Goal: Communication & Community: Answer question/provide support

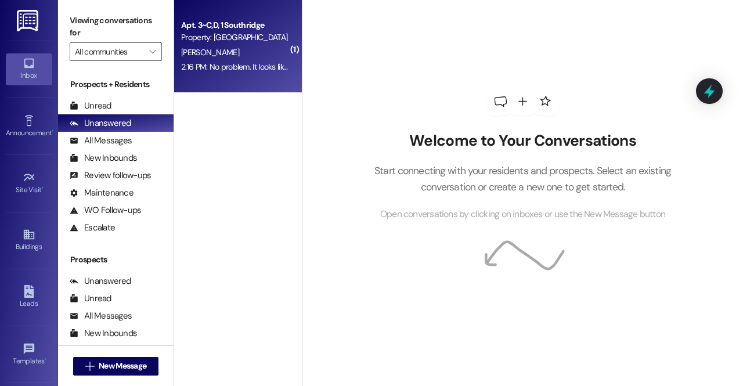
click at [231, 57] on div "[PERSON_NAME]" at bounding box center [235, 52] width 110 height 15
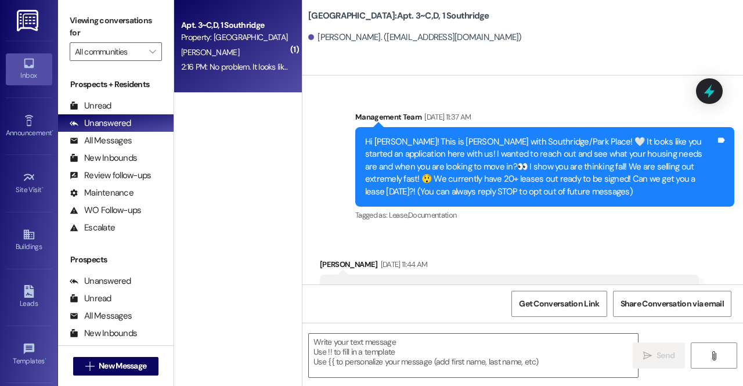
scroll to position [54307, 0]
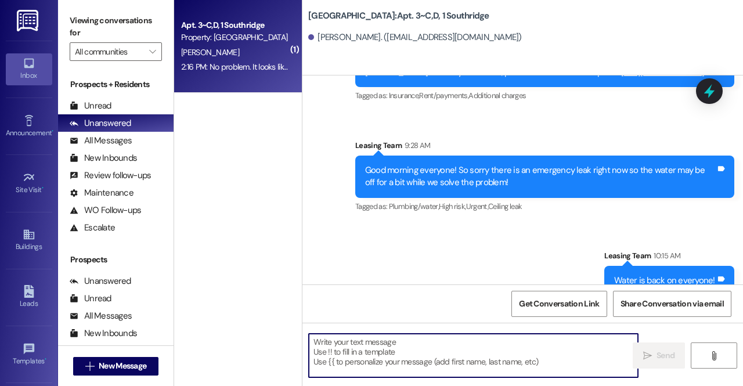
click at [417, 360] on textarea at bounding box center [473, 356] width 329 height 44
type textarea "S"
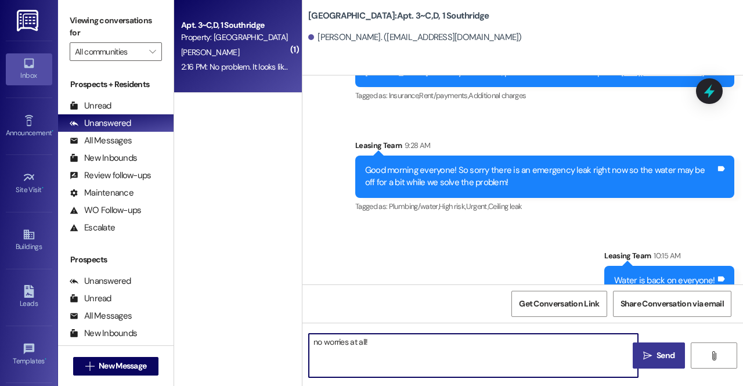
type textarea "no worries at all!"
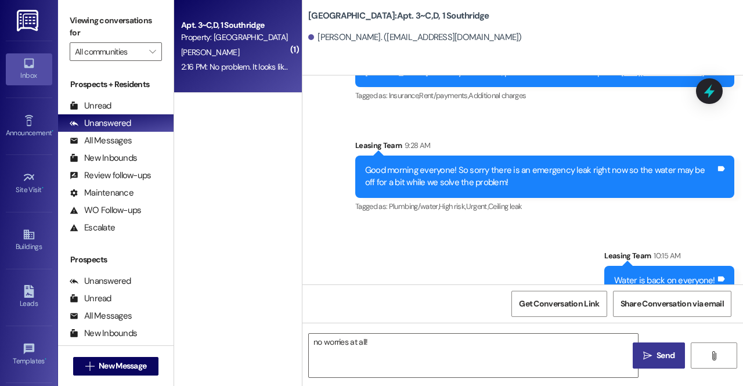
click at [656, 349] on button " Send" at bounding box center [659, 355] width 52 height 26
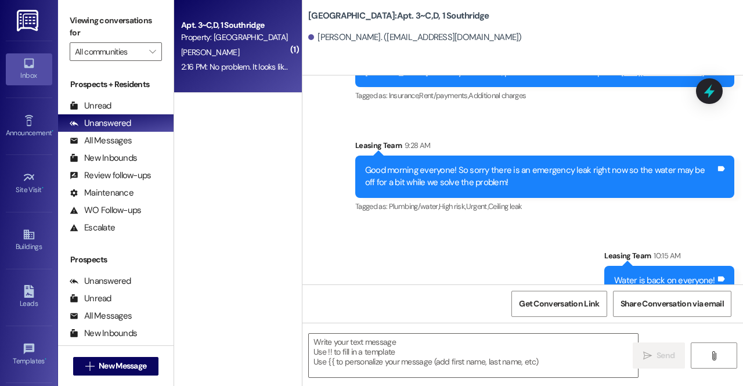
scroll to position [54307, 0]
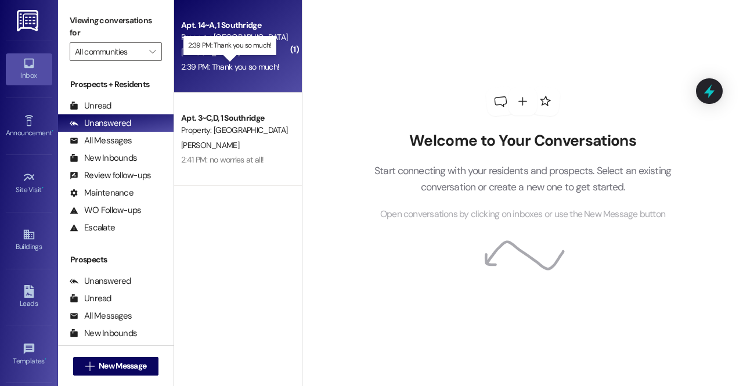
click at [197, 64] on div "2:39 PM: Thank you so much! 2:39 PM: Thank you so much!" at bounding box center [230, 67] width 98 height 10
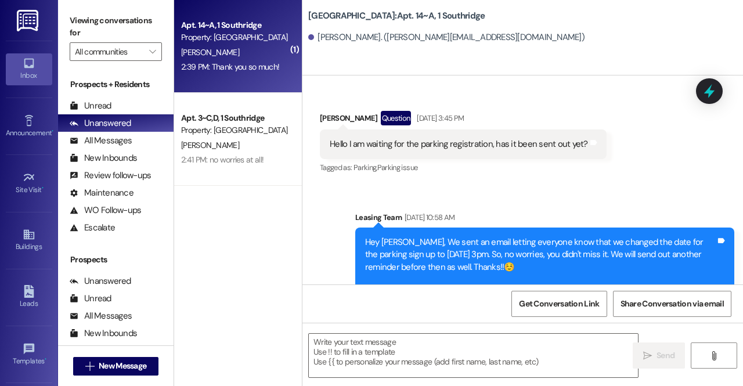
scroll to position [4333, 0]
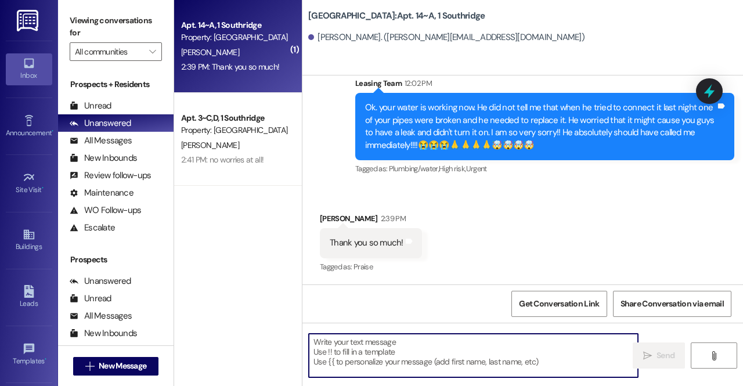
click at [389, 338] on textarea at bounding box center [473, 356] width 329 height 44
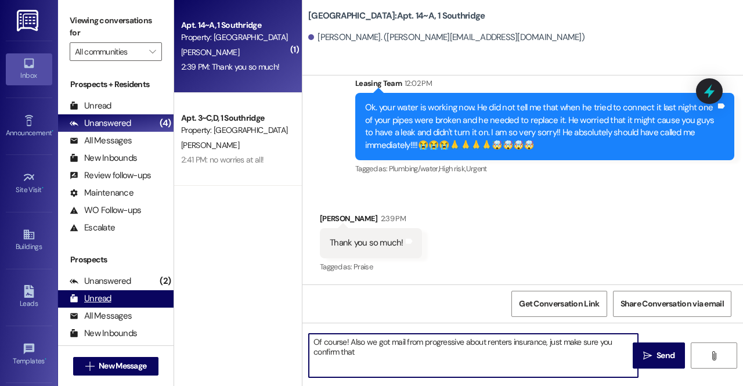
type textarea "Of course! Also we got mail from progressive about renters insurance, just make…"
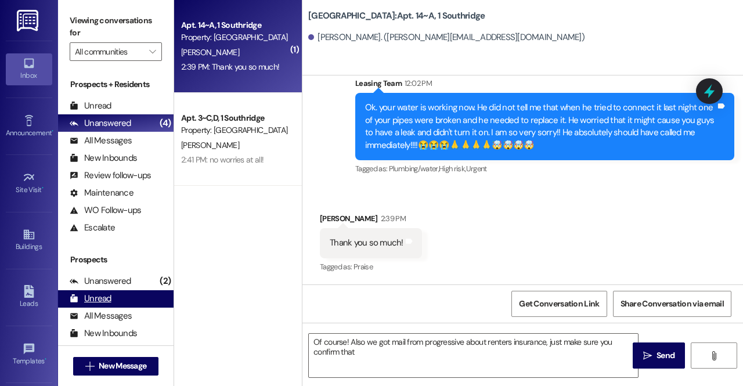
click at [161, 294] on div "Unread (0)" at bounding box center [116, 298] width 116 height 17
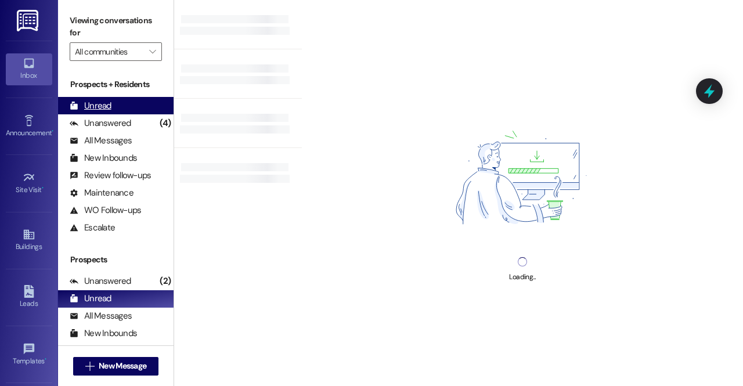
click at [137, 106] on div "Unread (0)" at bounding box center [116, 105] width 116 height 17
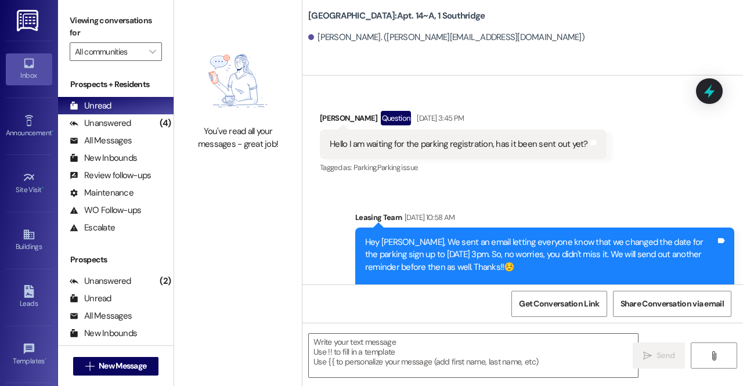
scroll to position [4332, 0]
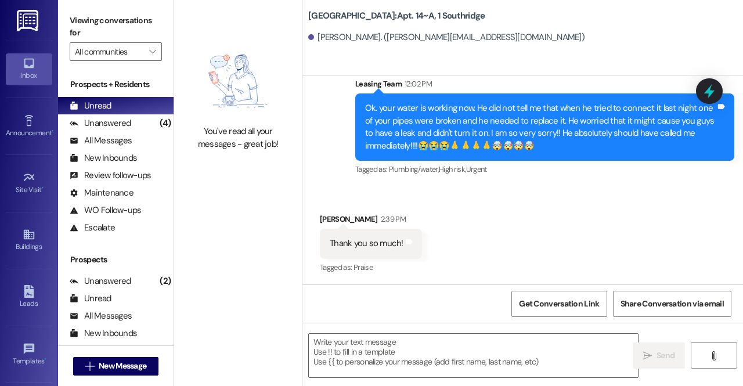
click at [254, 193] on div "You've read all your messages - great job!" at bounding box center [238, 193] width 128 height 386
click at [219, 240] on div "You've read all your messages - great job!" at bounding box center [238, 193] width 128 height 386
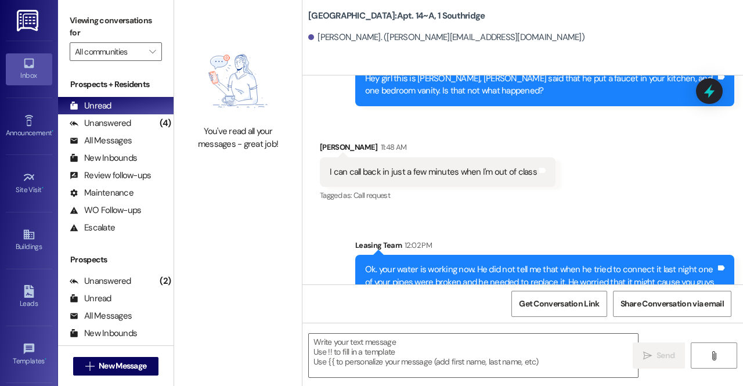
scroll to position [4333, 0]
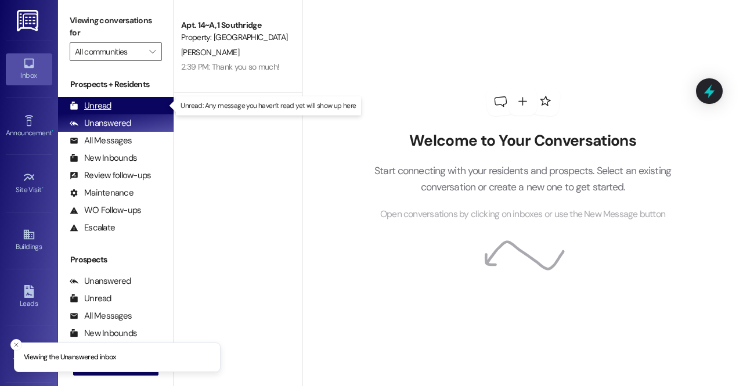
click at [121, 113] on div "Unread (0)" at bounding box center [116, 105] width 116 height 17
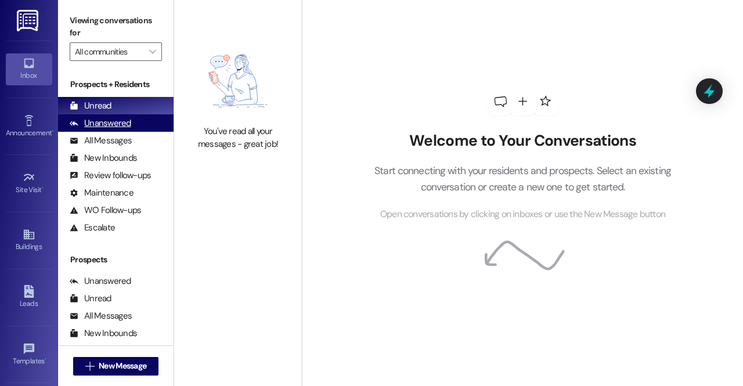
click at [125, 125] on div "Unanswered" at bounding box center [101, 123] width 62 height 12
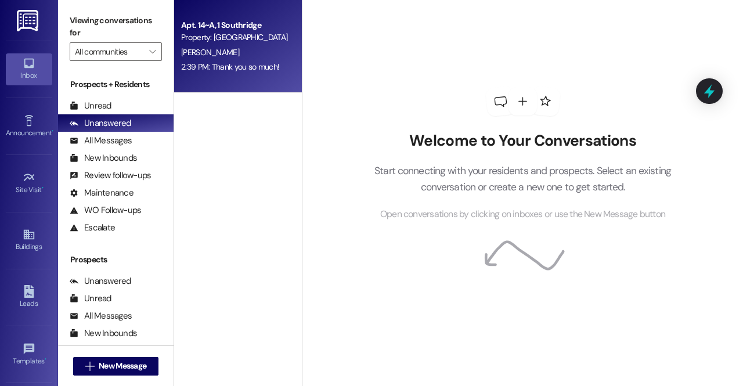
click at [250, 45] on div "S. Peless" at bounding box center [235, 52] width 110 height 15
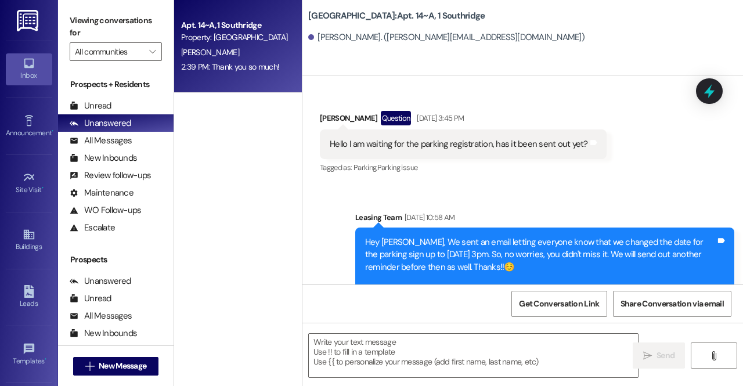
scroll to position [4333, 0]
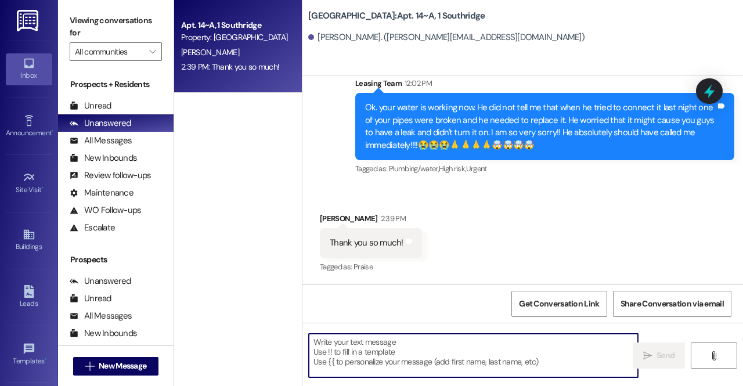
click at [360, 360] on textarea at bounding box center [473, 356] width 329 height 44
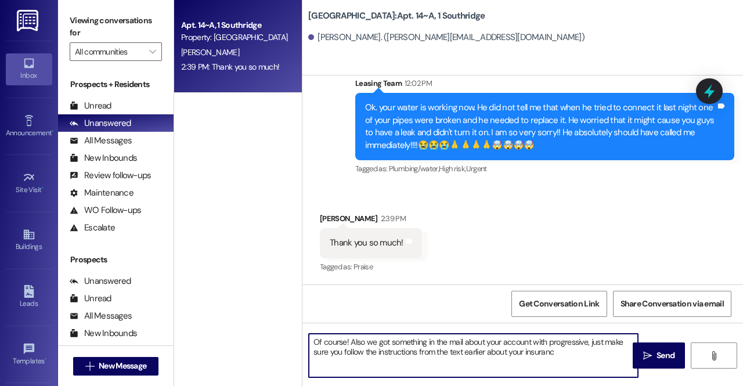
type textarea "Of course! Also we got something in the mail about your account with progressiv…"
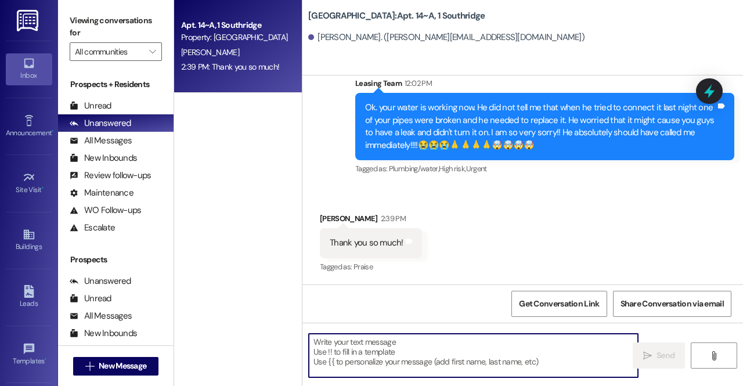
scroll to position [4332, 0]
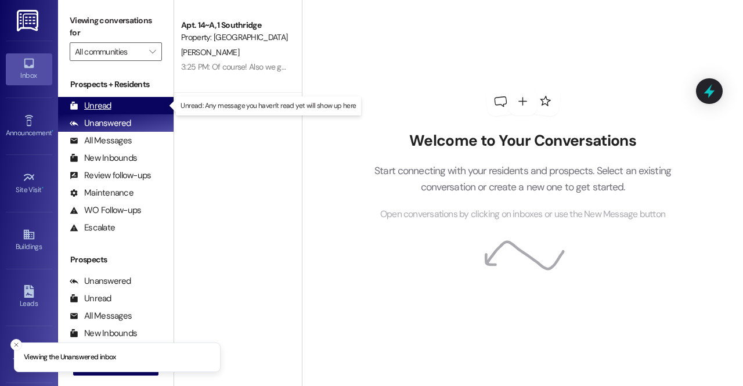
click at [102, 106] on div "Unread" at bounding box center [91, 106] width 42 height 12
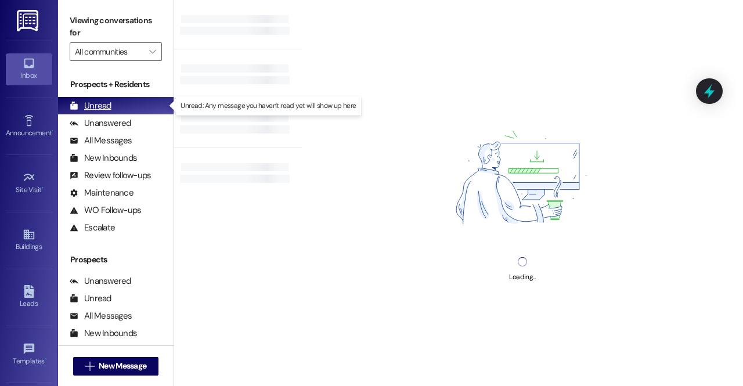
click at [102, 106] on div "Unread" at bounding box center [91, 106] width 42 height 12
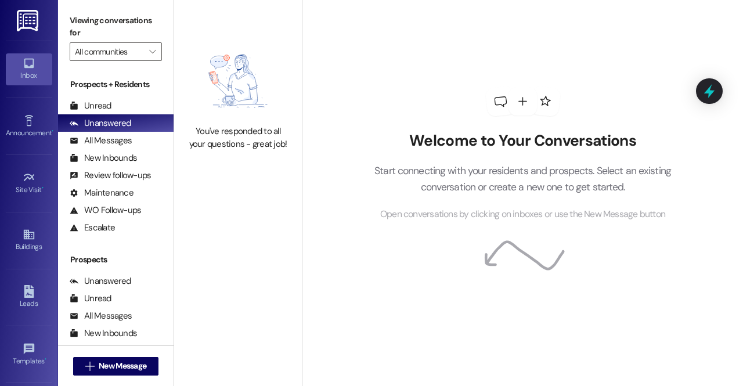
click at [338, 125] on div "Welcome to Your Conversations Start connecting with your residents and prospect…" at bounding box center [522, 193] width 441 height 386
click at [142, 105] on div "Unread (0)" at bounding box center [116, 105] width 116 height 17
click at [103, 107] on div "Unread" at bounding box center [91, 106] width 42 height 12
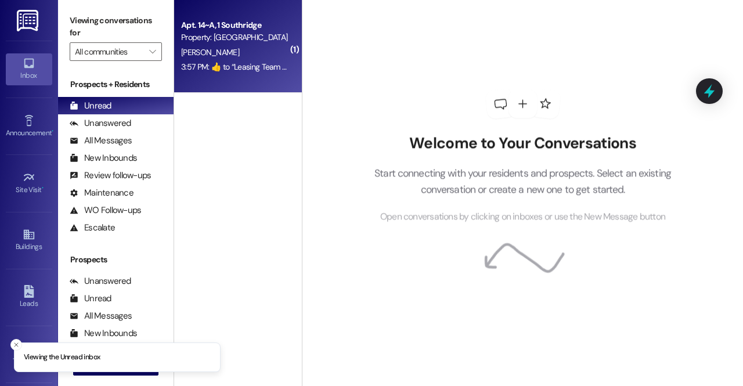
click at [250, 39] on div "Property: Southridge" at bounding box center [234, 37] width 107 height 12
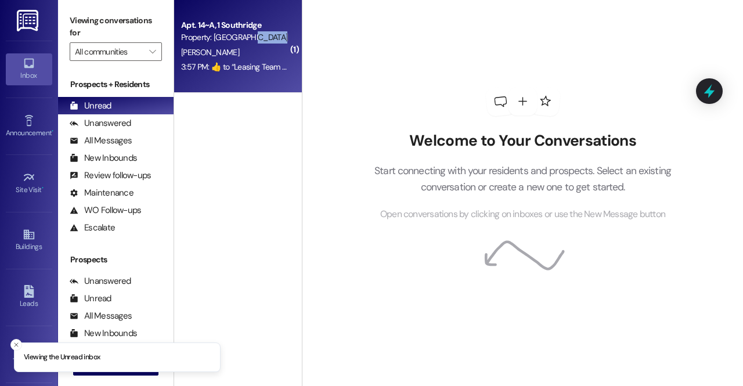
click at [250, 39] on div "Property: [GEOGRAPHIC_DATA]" at bounding box center [234, 37] width 107 height 12
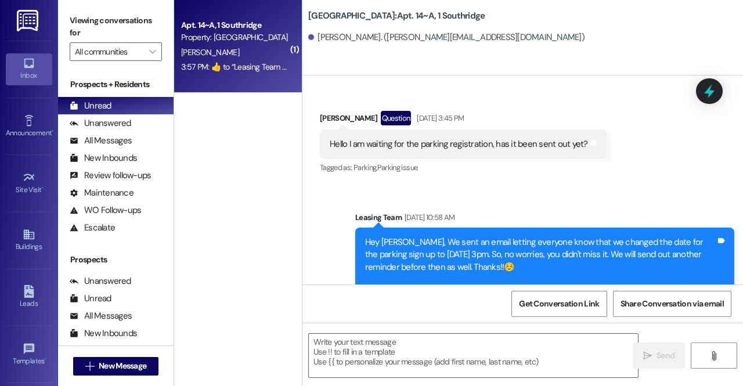
scroll to position [4549, 0]
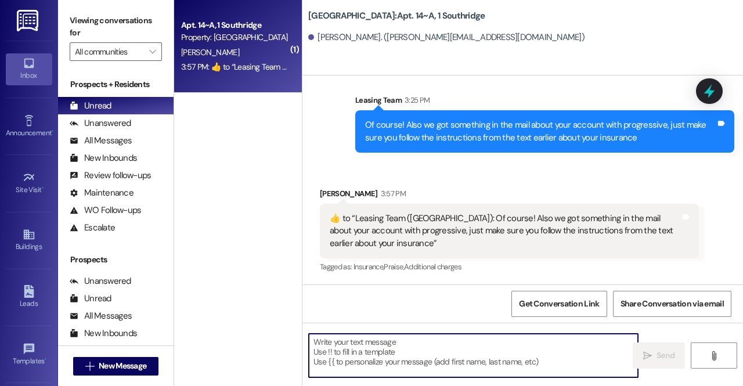
click at [412, 352] on textarea at bounding box center [473, 356] width 329 height 44
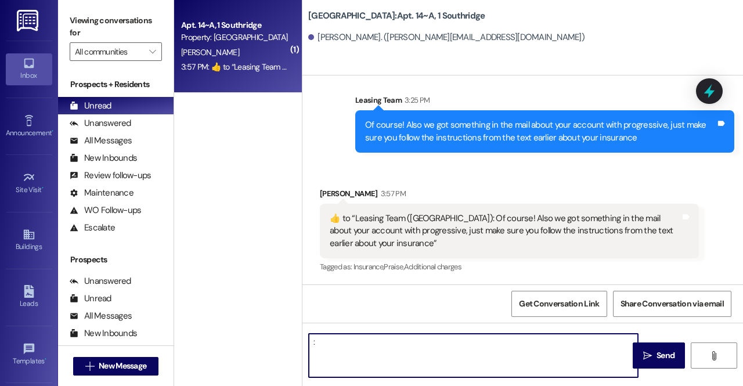
type textarea ":)"
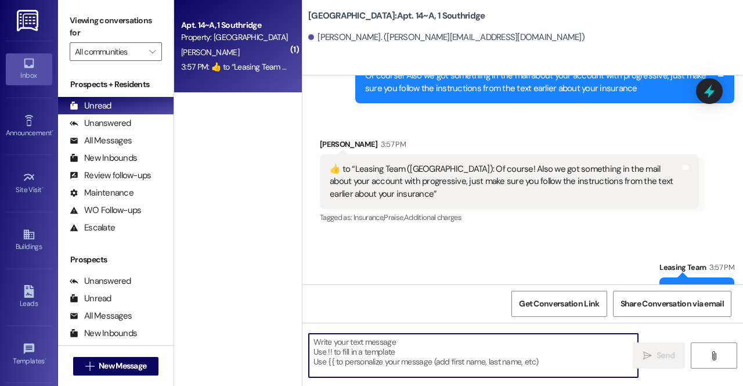
scroll to position [4630, 0]
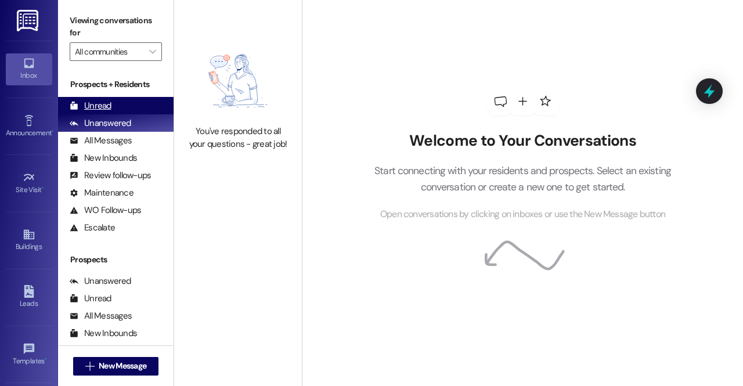
click at [139, 107] on div "Unread (0)" at bounding box center [116, 105] width 116 height 17
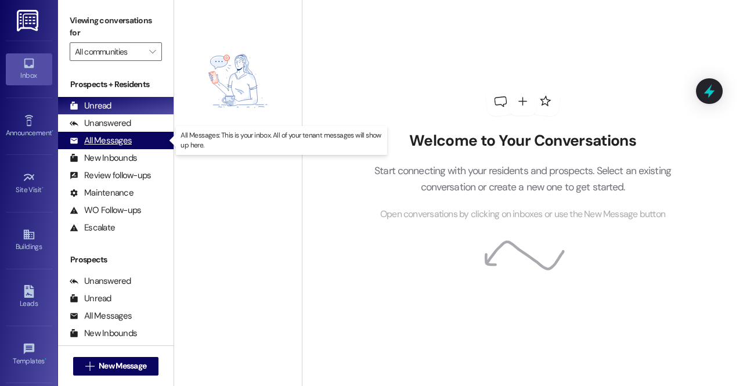
click at [131, 146] on div "All Messages (undefined)" at bounding box center [116, 140] width 116 height 17
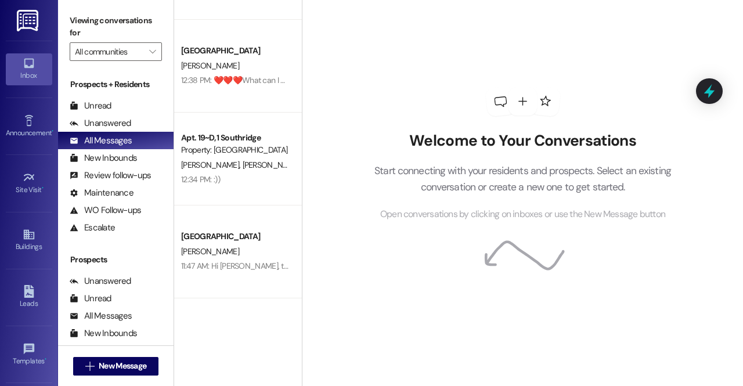
scroll to position [381, 0]
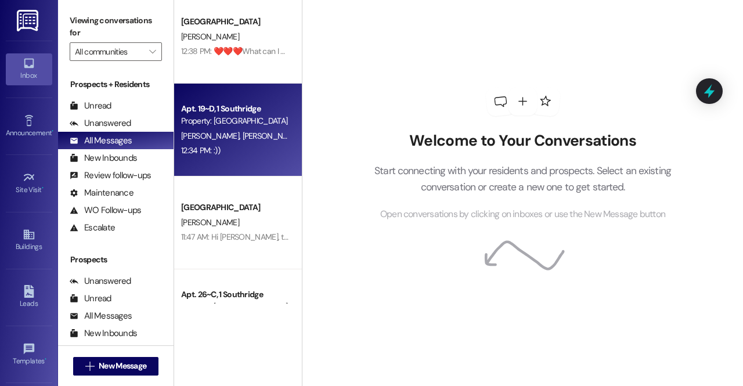
click at [243, 139] on span "[PERSON_NAME]" at bounding box center [274, 136] width 62 height 10
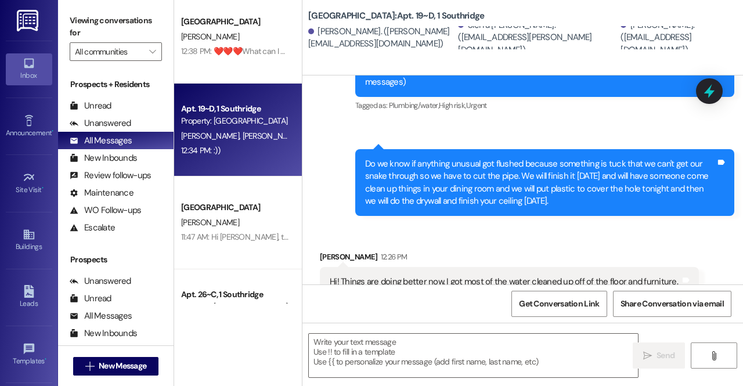
scroll to position [755, 0]
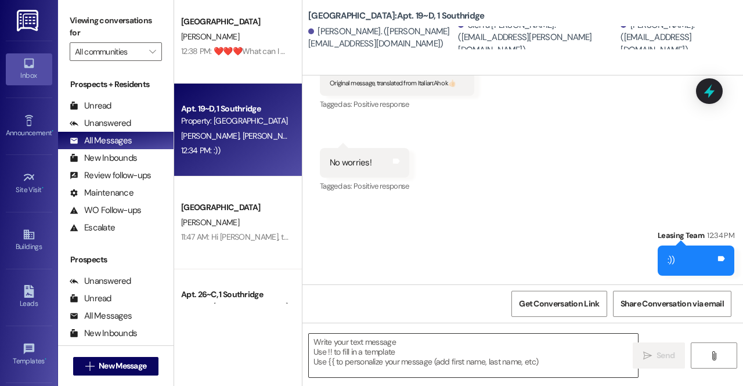
click at [345, 371] on textarea at bounding box center [473, 356] width 329 height 44
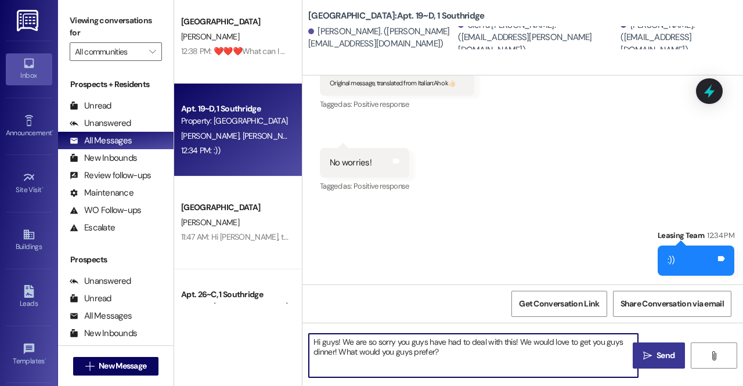
type textarea "Hi guys! We are so sorry you guys have had to deal with this! We would love to …"
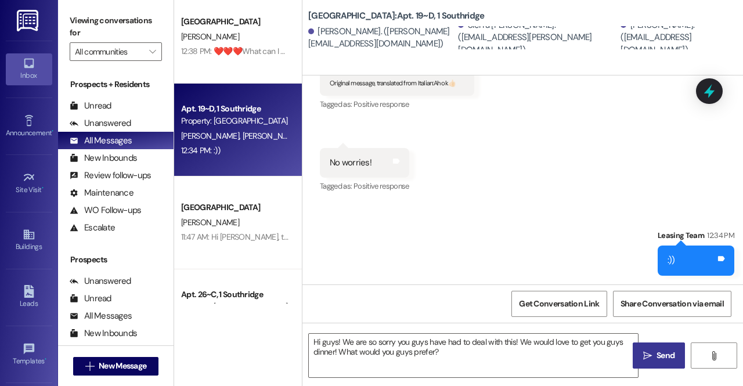
click at [650, 363] on button " Send" at bounding box center [659, 355] width 52 height 26
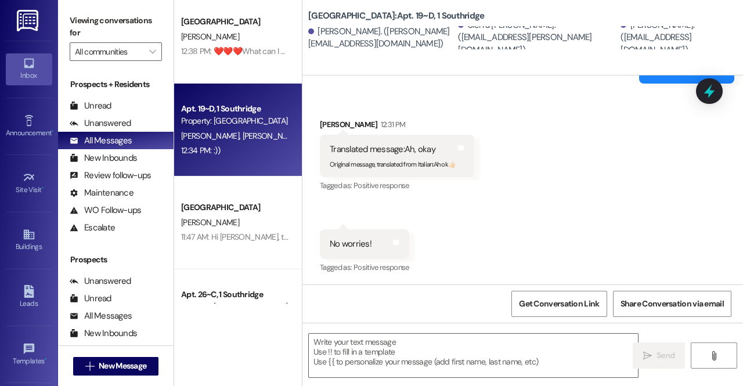
scroll to position [849, 0]
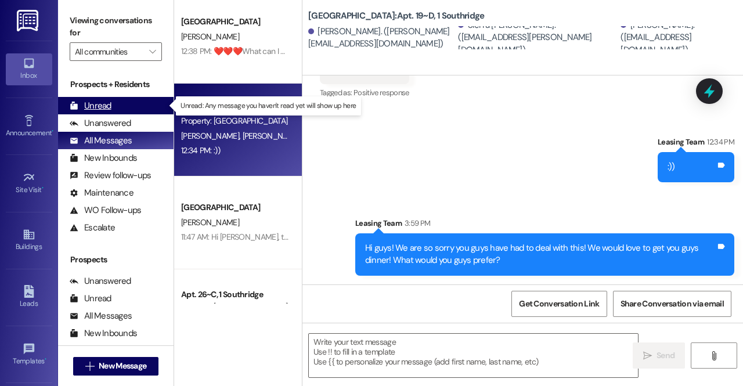
click at [150, 110] on div "Unread (0)" at bounding box center [116, 105] width 116 height 17
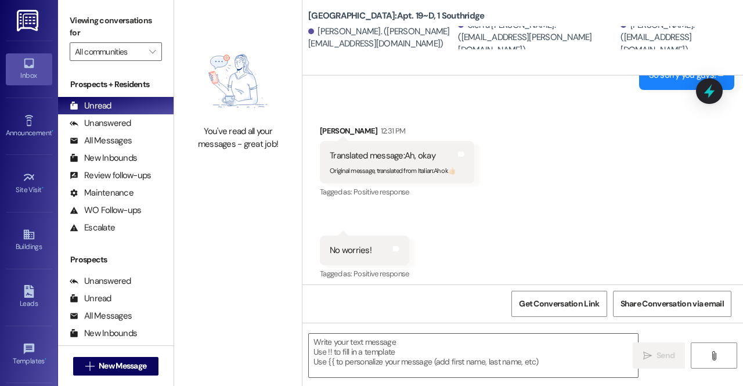
scroll to position [674, 0]
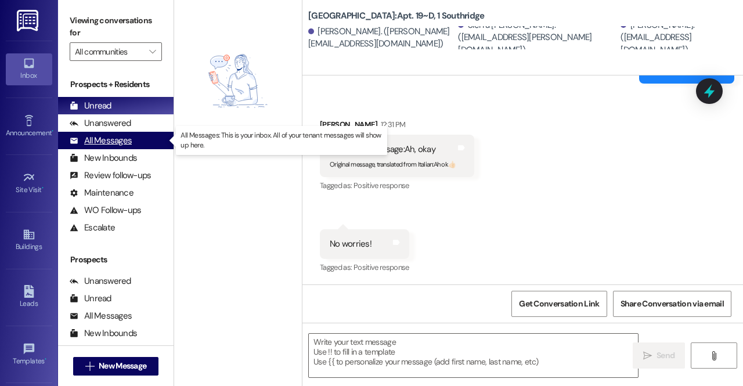
click at [145, 140] on div "All Messages (undefined)" at bounding box center [116, 140] width 116 height 17
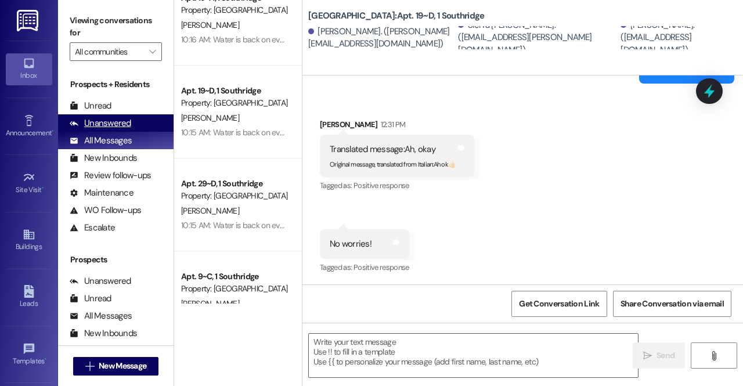
scroll to position [2907, 0]
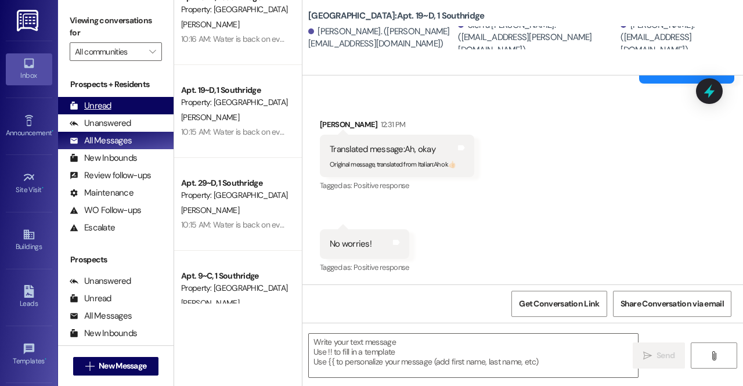
click at [103, 111] on div "Unread" at bounding box center [91, 106] width 42 height 12
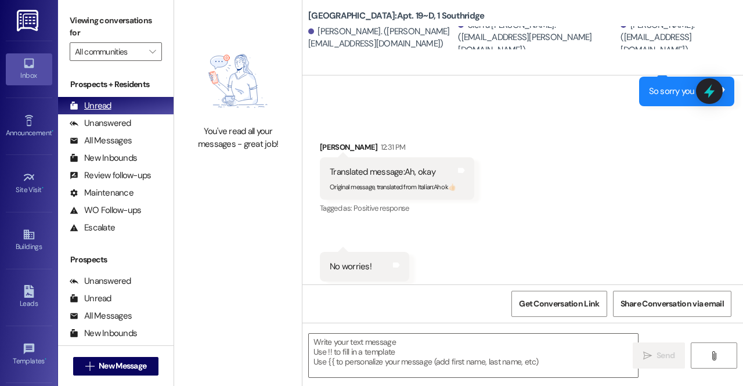
scroll to position [674, 0]
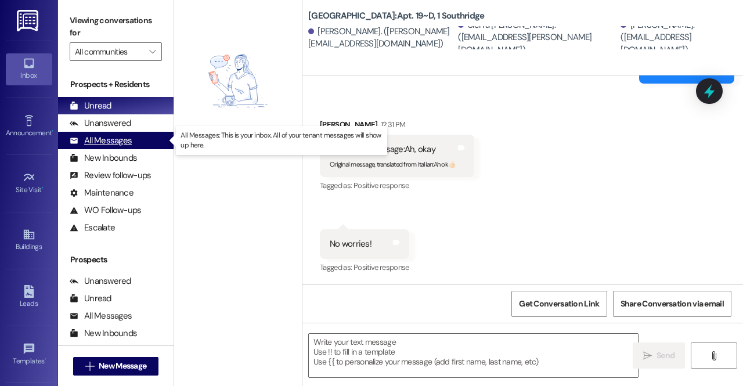
click at [120, 142] on div "All Messages" at bounding box center [101, 141] width 62 height 12
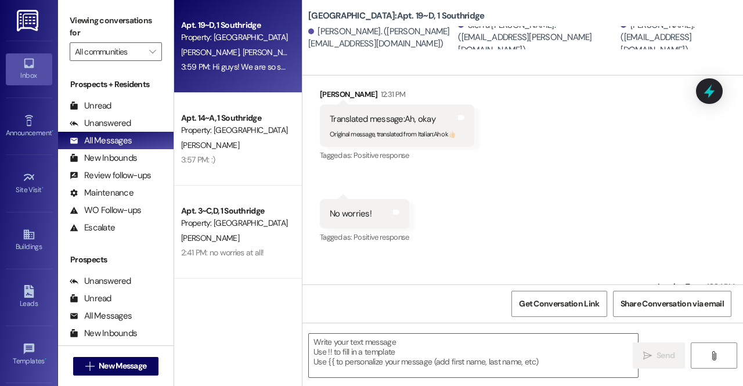
scroll to position [849, 0]
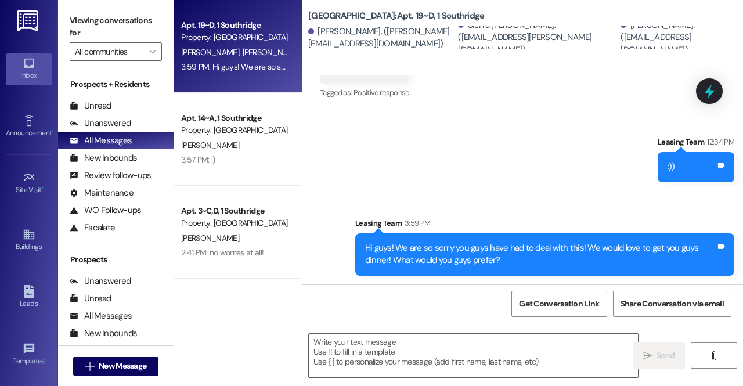
click at [400, 143] on div "Sent via SMS Leasing Team 12:34 PM :)) Tags and notes Sent via SMS Leasing Team…" at bounding box center [522, 197] width 441 height 174
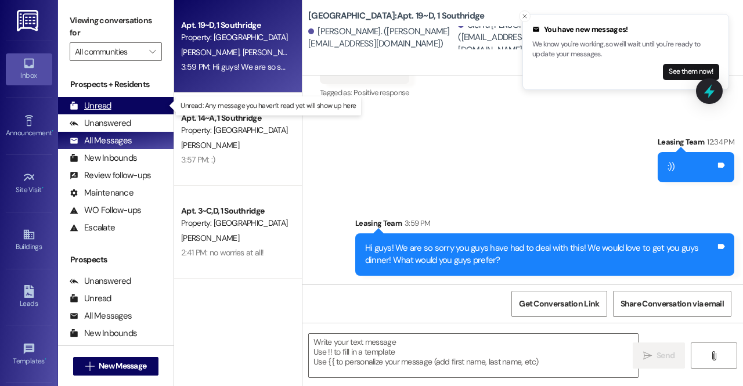
click at [110, 105] on div "Unread" at bounding box center [91, 106] width 42 height 12
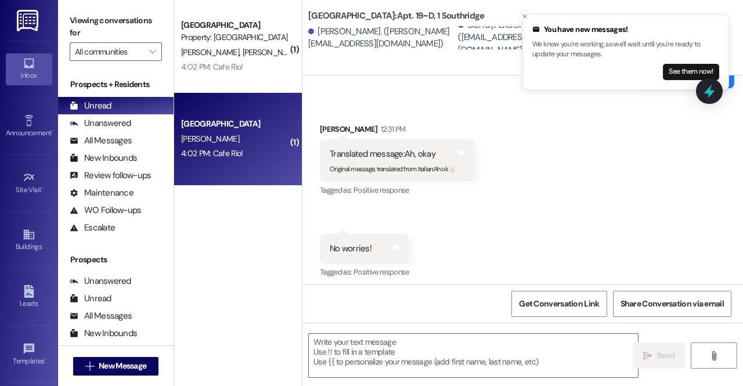
scroll to position [674, 0]
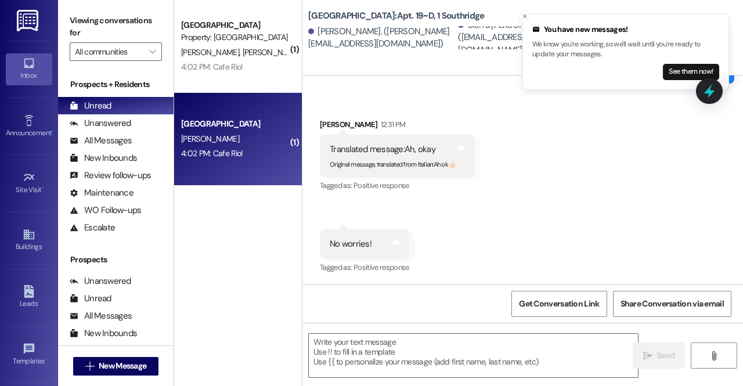
click at [239, 112] on div "Southridge Prospect I. Papin 4:02 PM: Cafe Rio! 4:02 PM: Cafe Rio!" at bounding box center [238, 139] width 128 height 93
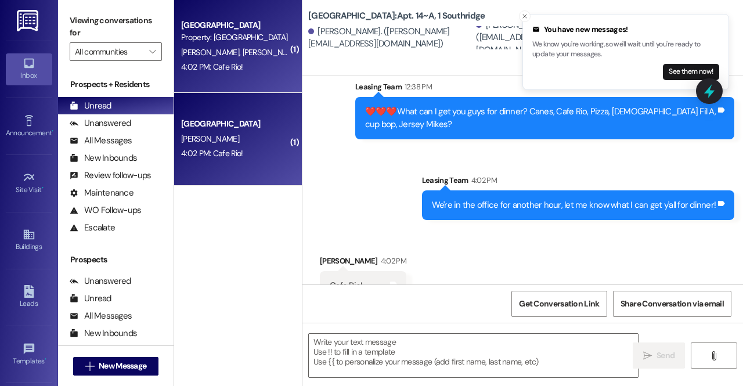
scroll to position [1705, 0]
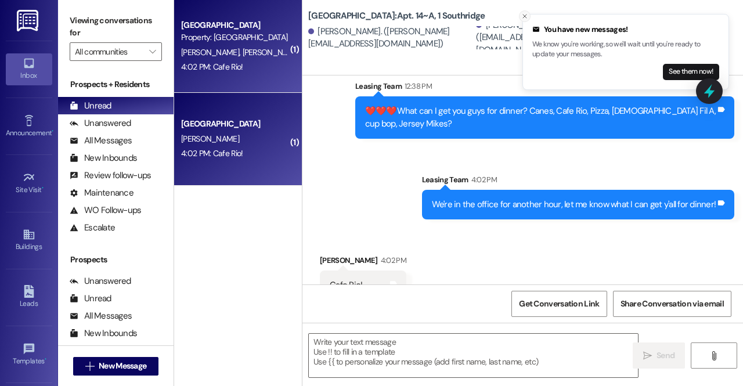
click at [527, 13] on icon "Close toast" at bounding box center [524, 16] width 7 height 7
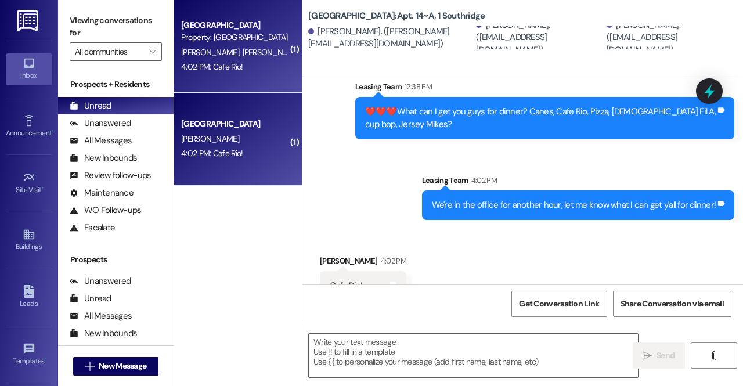
scroll to position [1785, 0]
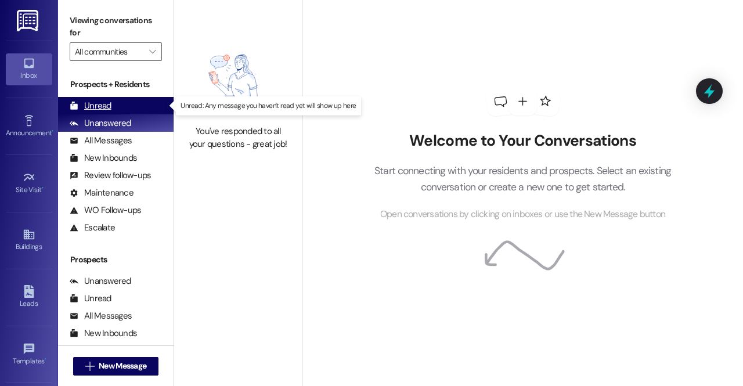
click at [138, 100] on div "Unread (0)" at bounding box center [116, 105] width 116 height 17
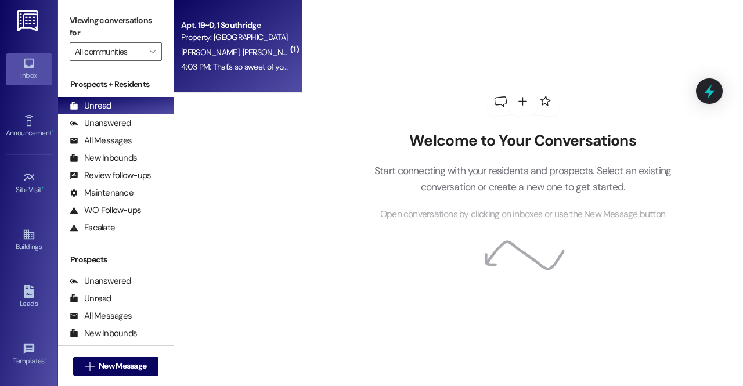
click at [210, 59] on div "S. Harding S. Rosner N. Gumm" at bounding box center [235, 52] width 110 height 15
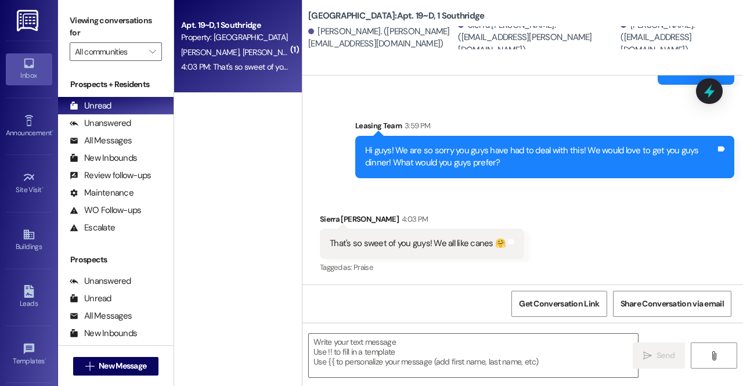
scroll to position [946, 0]
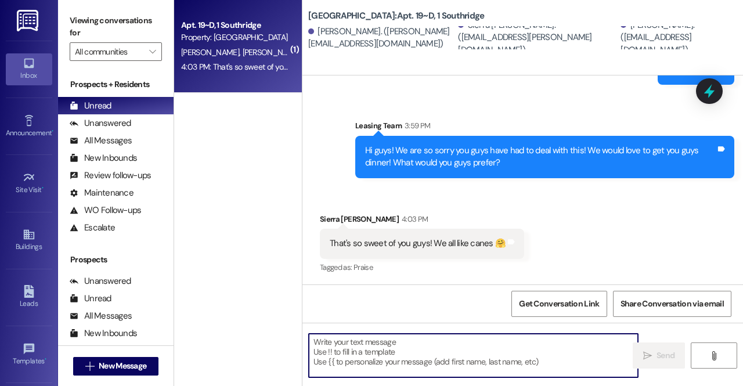
click at [366, 366] on textarea at bounding box center [473, 356] width 329 height 44
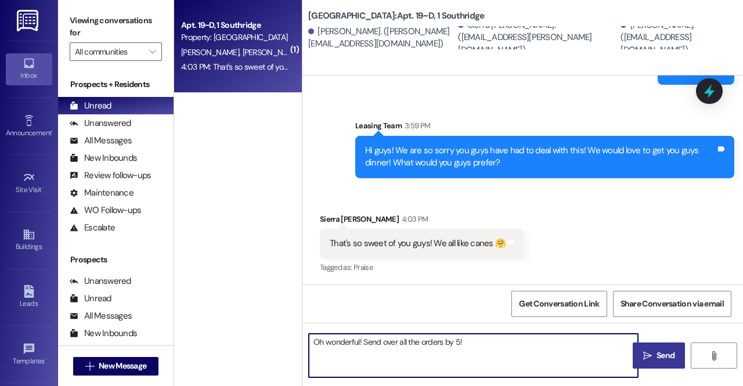
type textarea "Oh wonderful! Send over all the orders by 5!"
click at [647, 357] on icon "" at bounding box center [647, 355] width 9 height 9
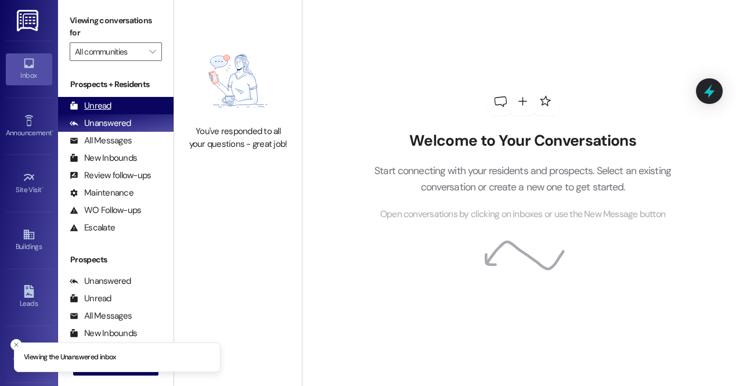
click at [129, 104] on div "Unread (0)" at bounding box center [116, 105] width 116 height 17
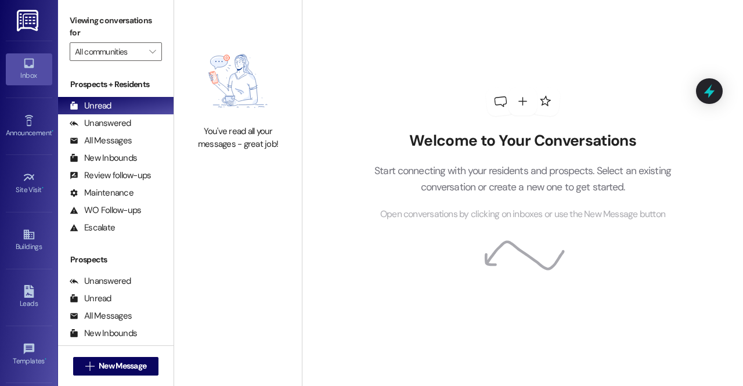
click at [278, 107] on img at bounding box center [238, 80] width 102 height 77
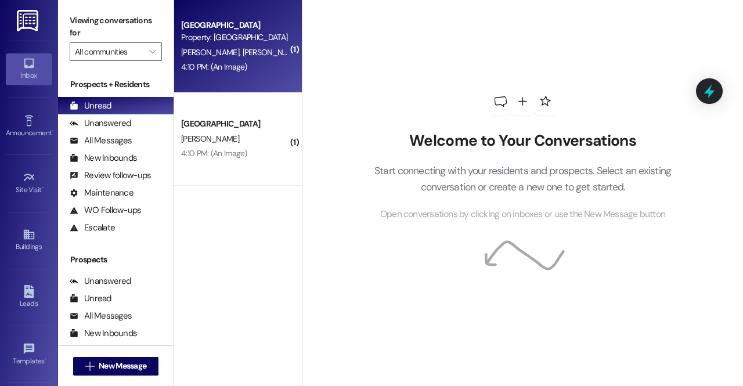
click at [213, 44] on div "[GEOGRAPHIC_DATA] Property: [GEOGRAPHIC_DATA]" at bounding box center [235, 31] width 110 height 27
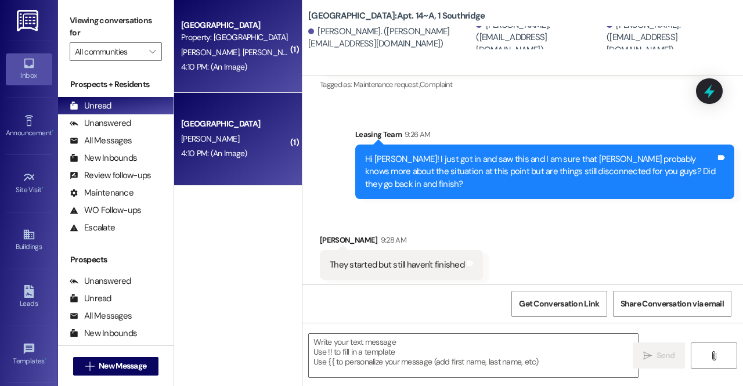
scroll to position [2030, 0]
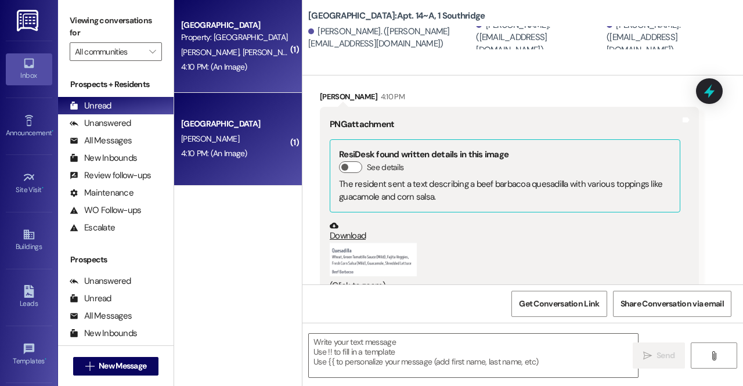
click at [389, 243] on button "Zoom image" at bounding box center [373, 259] width 87 height 34
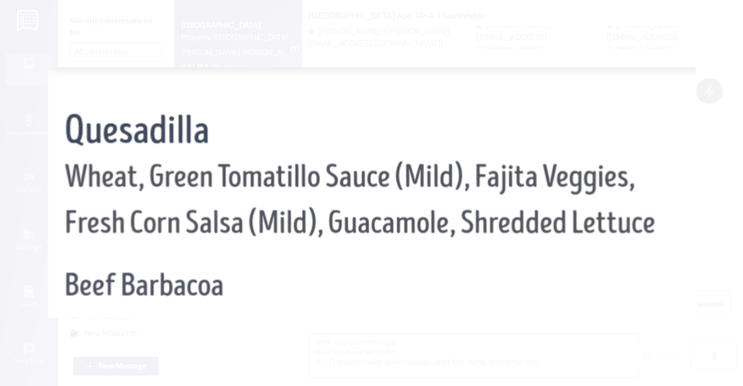
click at [326, 366] on button "Unzoom image" at bounding box center [371, 193] width 743 height 386
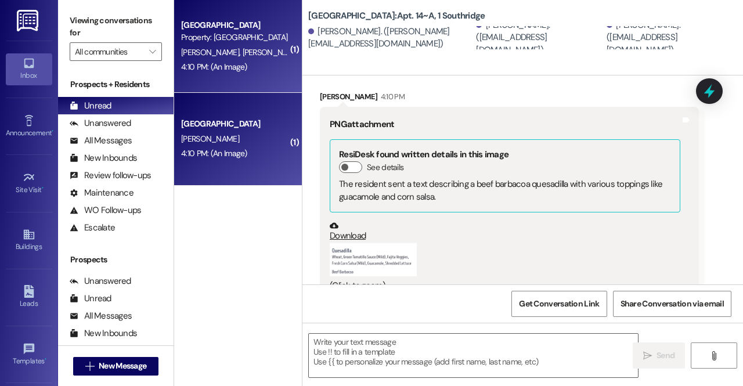
click at [384, 243] on button "Zoom image" at bounding box center [373, 259] width 87 height 34
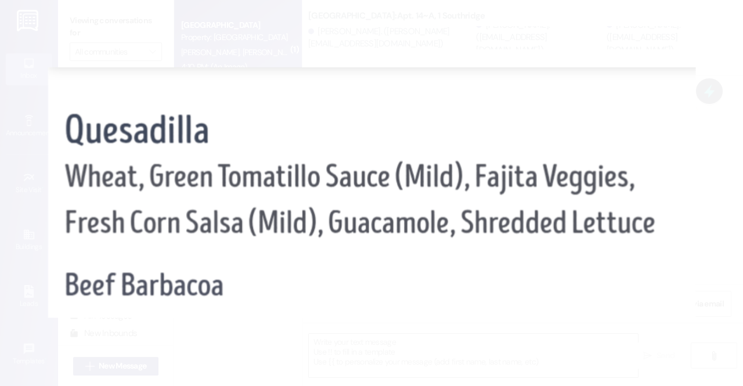
click at [356, 356] on button "Unzoom image" at bounding box center [371, 193] width 743 height 386
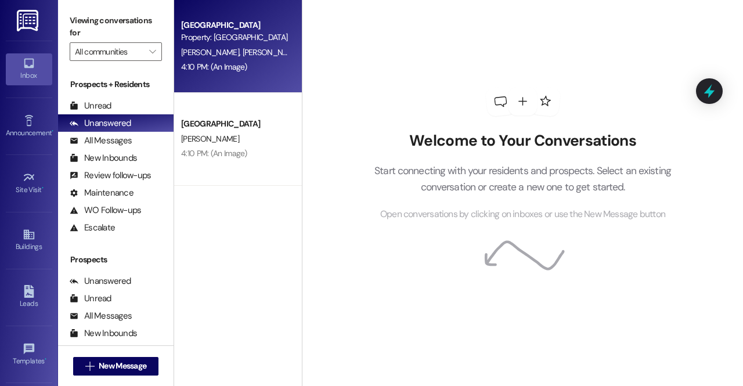
click at [255, 45] on div "[PERSON_NAME] [PERSON_NAME]" at bounding box center [235, 52] width 110 height 15
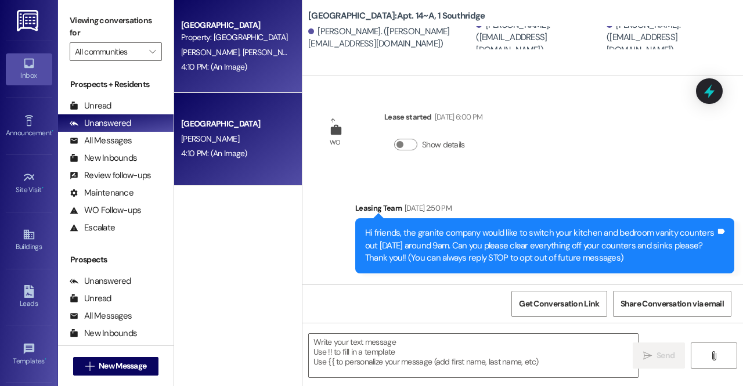
scroll to position [2030, 0]
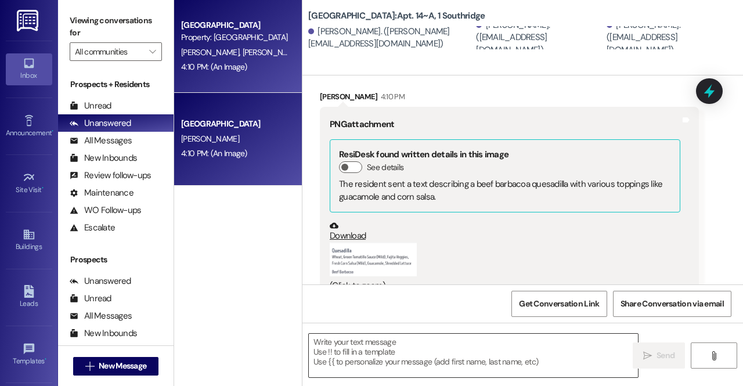
click at [383, 342] on textarea at bounding box center [473, 356] width 329 height 44
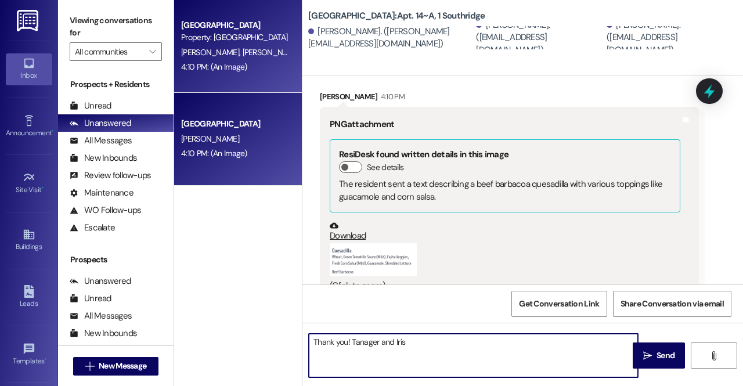
type textarea "Thank you! [PERSON_NAME] and [PERSON_NAME]?"
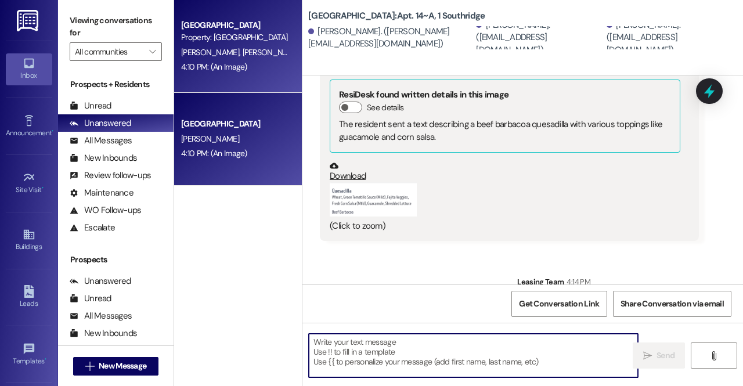
scroll to position [2111, 0]
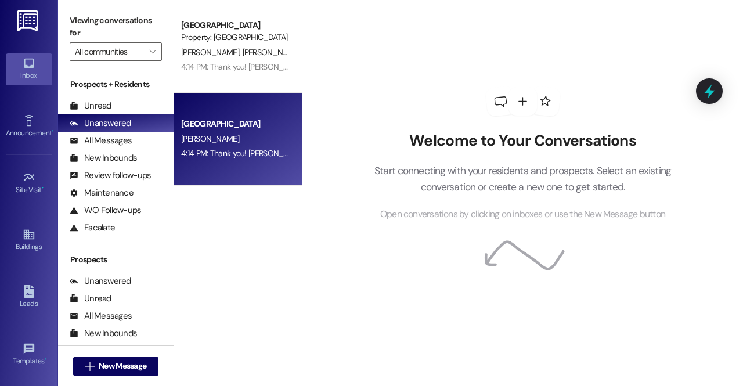
click at [191, 175] on div "Southridge Prospect [PERSON_NAME] 4:14 PM: Thank you! [PERSON_NAME] and [PERSON…" at bounding box center [238, 139] width 128 height 93
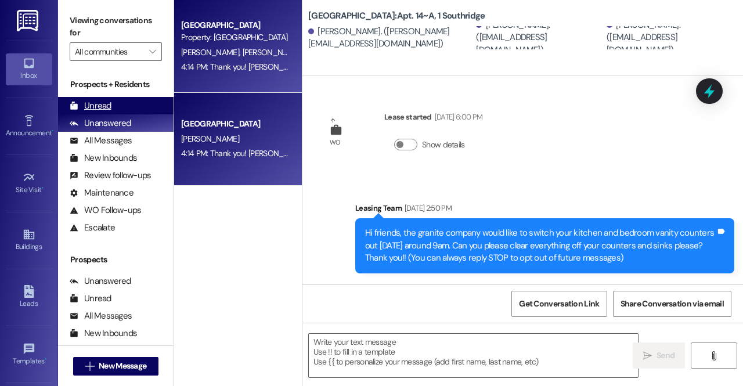
click at [111, 99] on div "Unread (0)" at bounding box center [116, 105] width 116 height 17
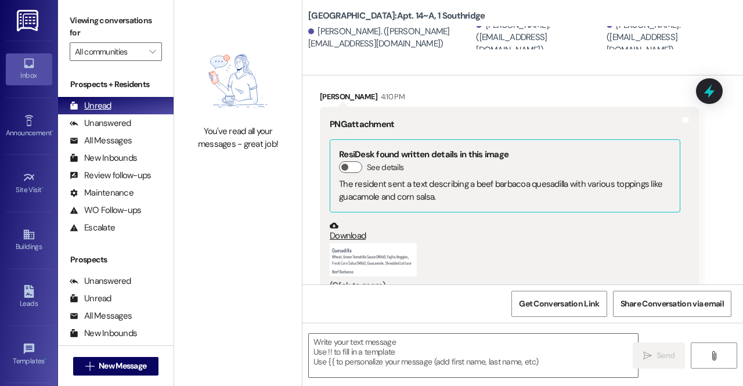
scroll to position [2030, 0]
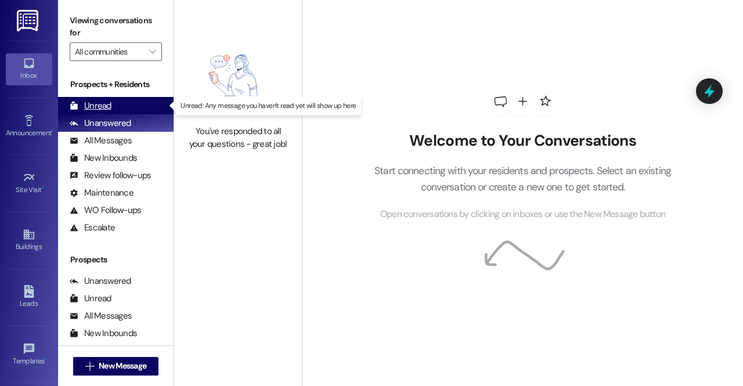
click at [125, 107] on div "Unread (0)" at bounding box center [116, 105] width 116 height 17
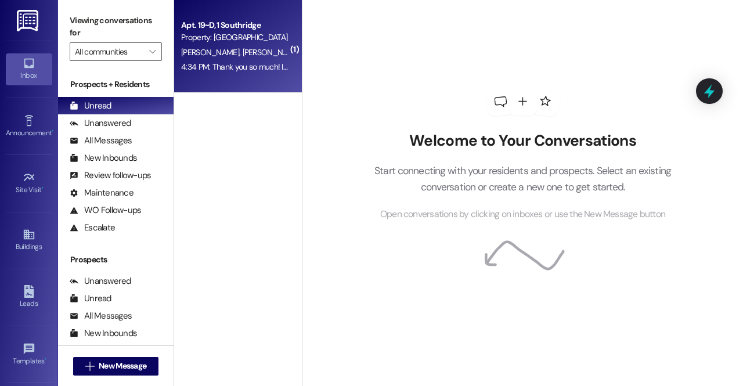
click at [270, 68] on div "4:34 PM: Thank you so much! Ill do a caniac combo with root beer as the drink a…" at bounding box center [405, 67] width 448 height 10
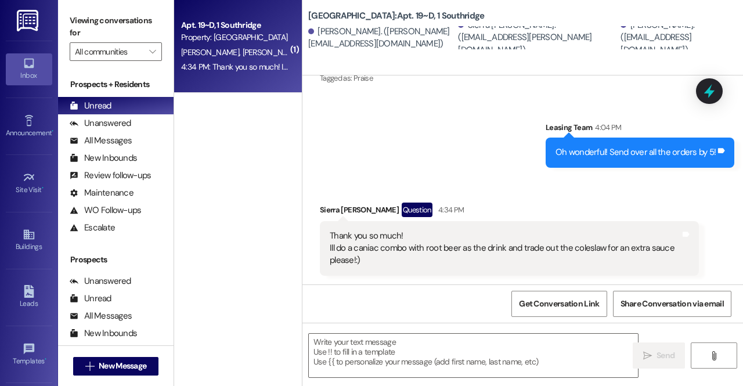
scroll to position [1135, 0]
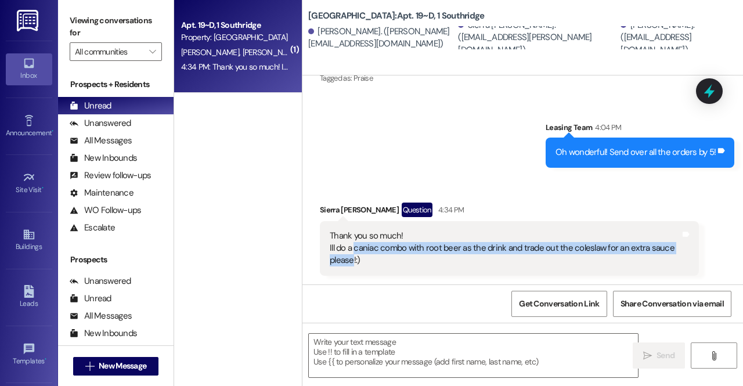
drag, startPoint x: 355, startPoint y: 248, endPoint x: 353, endPoint y: 259, distance: 11.8
click at [353, 259] on div "Thank you so much! Ill do a caniac combo with root beer as the drink and trade …" at bounding box center [505, 248] width 351 height 37
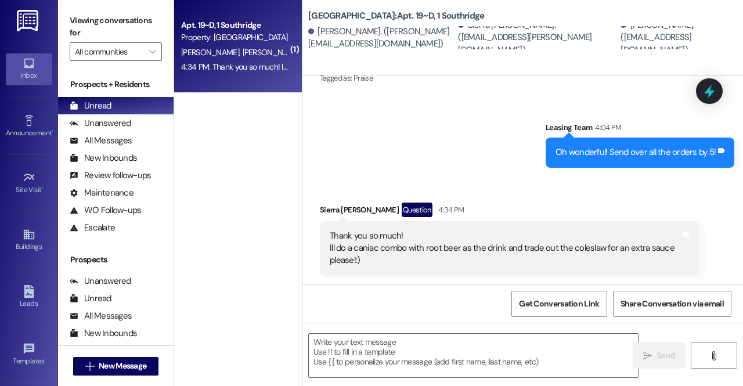
click at [367, 180] on div "Received via SMS Sierra [PERSON_NAME] Question 4:34 PM Thank you so much! Ill d…" at bounding box center [522, 230] width 441 height 108
click at [243, 56] on span "[PERSON_NAME]" at bounding box center [274, 52] width 62 height 10
click at [402, 208] on div "Question" at bounding box center [417, 210] width 31 height 15
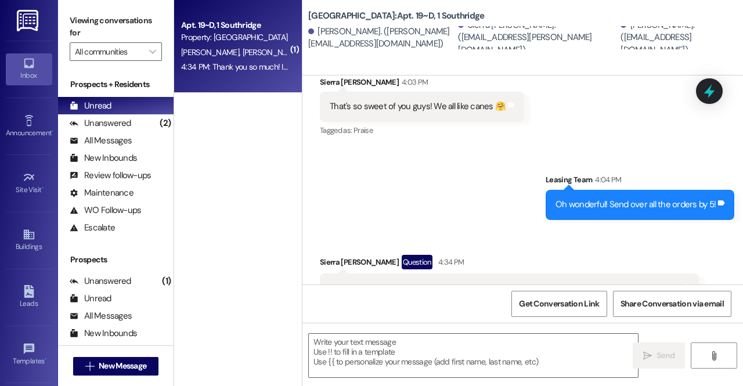
scroll to position [1077, 0]
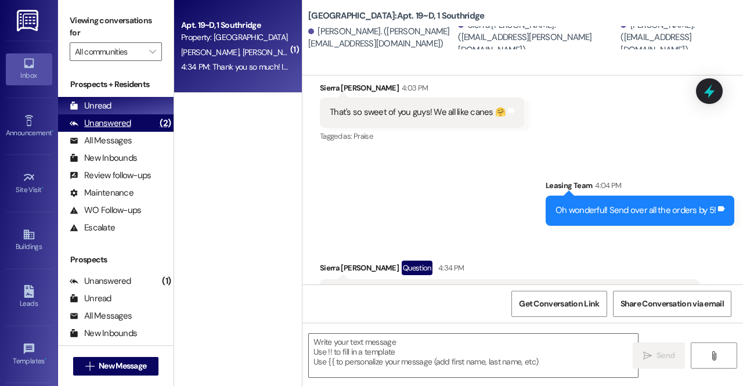
click at [141, 124] on div "Unanswered (2)" at bounding box center [116, 122] width 116 height 17
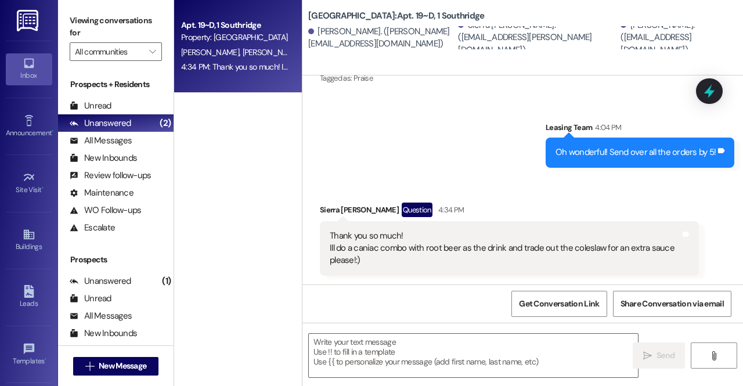
scroll to position [1135, 0]
